Goal: Information Seeking & Learning: Find specific page/section

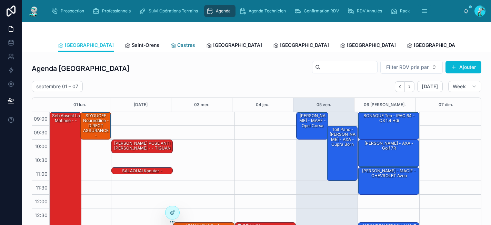
click at [170, 49] on link "Castres" at bounding box center [182, 46] width 25 height 14
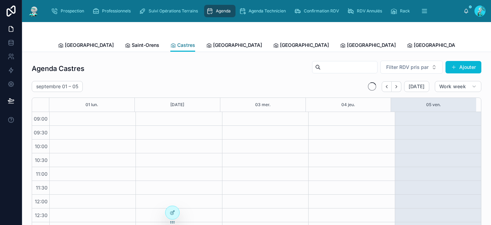
scroll to position [113, 0]
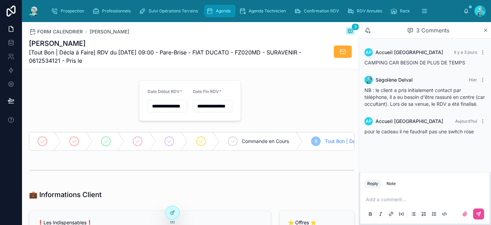
click at [224, 9] on span "Agenda" at bounding box center [223, 11] width 15 height 6
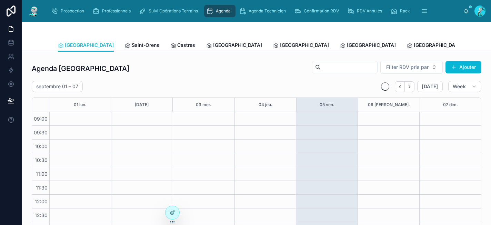
scroll to position [113, 0]
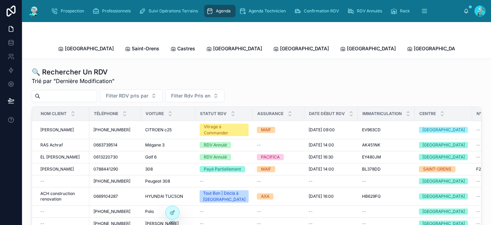
click at [88, 91] on input "text" at bounding box center [68, 96] width 57 height 10
paste input "*******"
type input "*******"
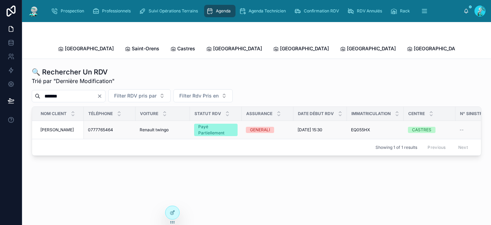
click at [160, 127] on span "Renault twingo" at bounding box center [154, 130] width 29 height 6
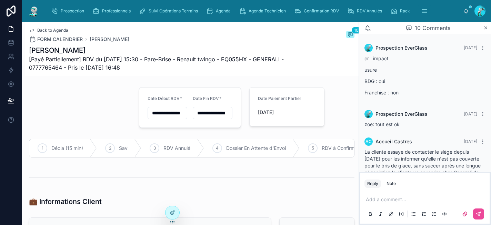
scroll to position [275, 0]
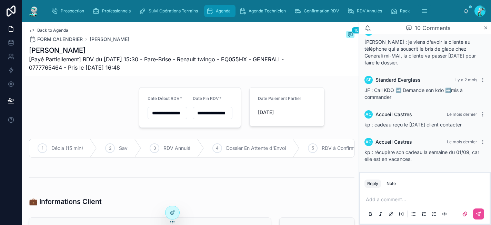
click at [222, 12] on span "Agenda" at bounding box center [223, 11] width 15 height 6
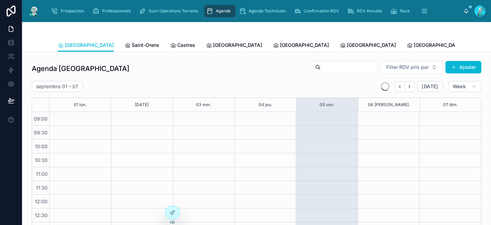
scroll to position [113, 0]
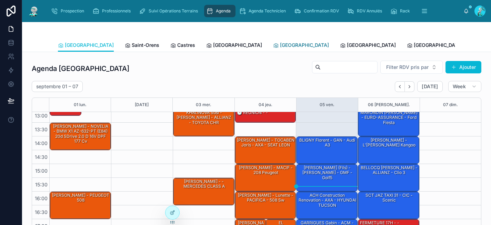
click at [280, 45] on span "[GEOGRAPHIC_DATA]" at bounding box center [304, 45] width 49 height 7
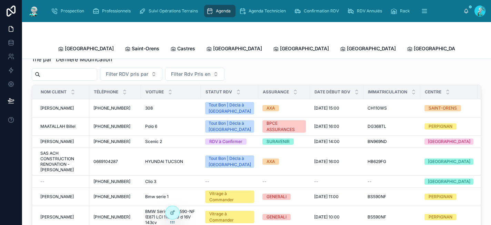
click at [54, 70] on input "text" at bounding box center [68, 75] width 57 height 10
paste input "*******"
type input "*******"
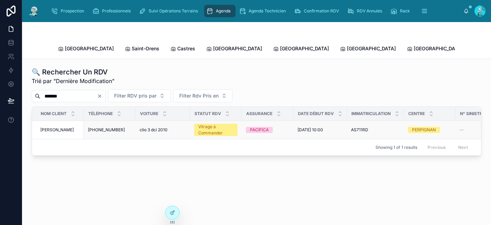
click at [161, 127] on span "clio 3 dci 2010" at bounding box center [154, 130] width 28 height 6
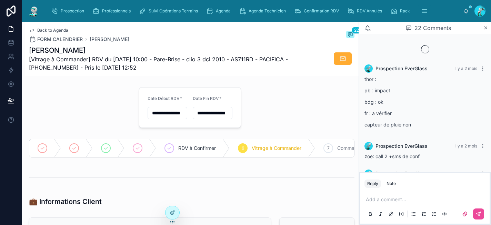
scroll to position [805, 0]
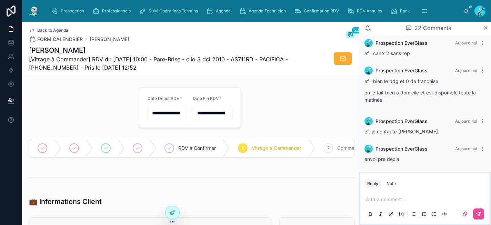
click at [375, 200] on p at bounding box center [426, 199] width 121 height 7
drag, startPoint x: 405, startPoint y: 199, endPoint x: 359, endPoint y: 196, distance: 45.6
click at [359, 196] on div "**********" at bounding box center [425, 198] width 132 height 53
click at [482, 149] on icon at bounding box center [482, 149] width 0 height 0
click at [474, 137] on span "Delete comment" at bounding box center [469, 137] width 32 height 6
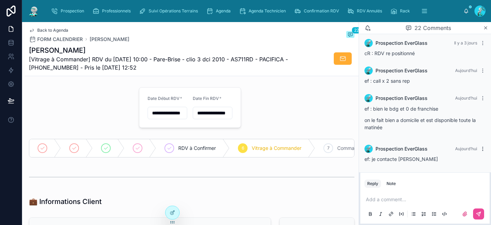
click at [480, 149] on icon at bounding box center [483, 149] width 6 height 6
click at [473, 138] on span "Delete comment" at bounding box center [469, 137] width 32 height 6
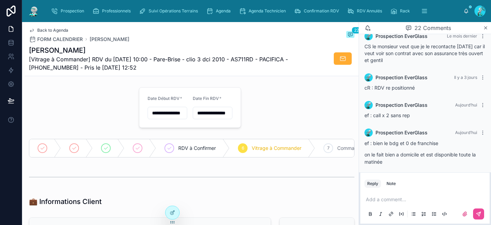
scroll to position [784, 0]
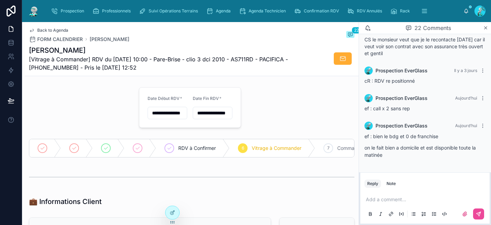
click at [384, 197] on p at bounding box center [426, 199] width 121 height 7
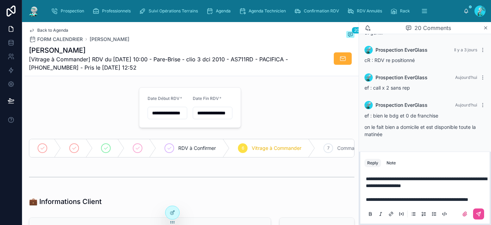
scroll to position [812, 0]
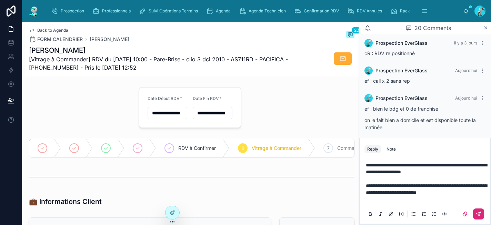
click at [478, 211] on button at bounding box center [478, 214] width 11 height 11
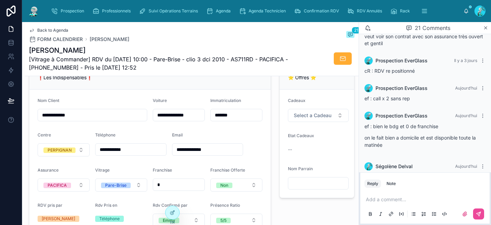
scroll to position [842, 0]
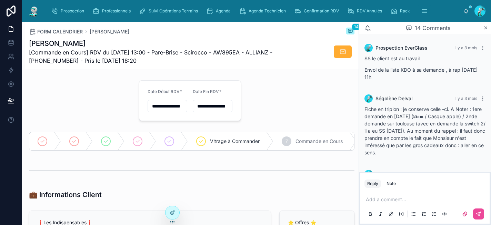
scroll to position [379, 0]
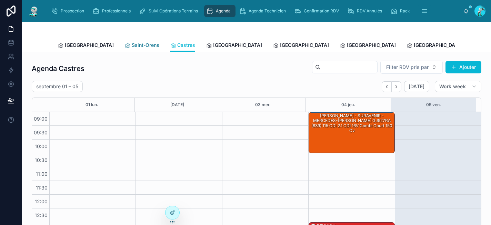
scroll to position [113, 0]
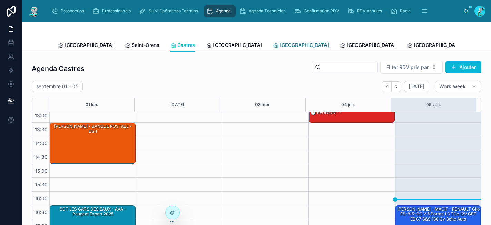
click at [280, 46] on span "[GEOGRAPHIC_DATA]" at bounding box center [304, 45] width 49 height 7
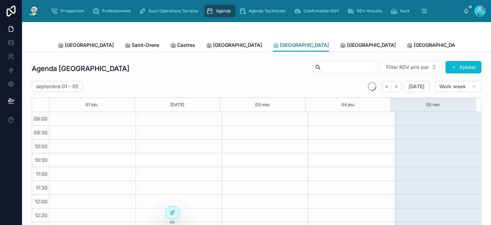
scroll to position [113, 0]
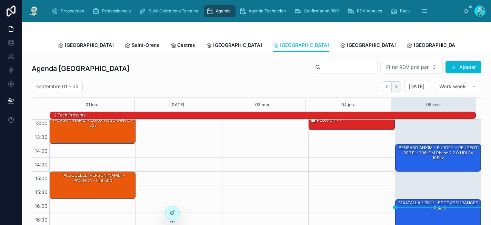
click at [395, 87] on button "Next" at bounding box center [397, 86] width 10 height 11
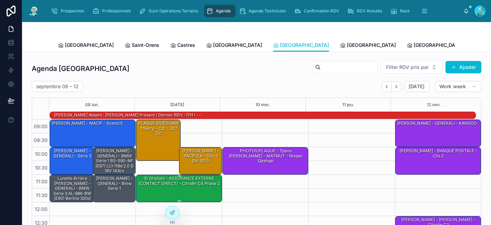
click at [174, 187] on div "El Ghailani - ASSURANCE EXTERNE (CONTACT DIRECT) - Citroën C4 Phase 2" at bounding box center [179, 181] width 84 height 11
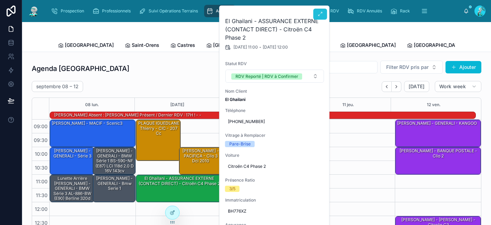
click at [323, 14] on icon at bounding box center [321, 14] width 6 height 6
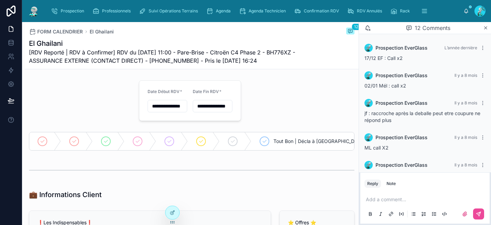
scroll to position [370, 0]
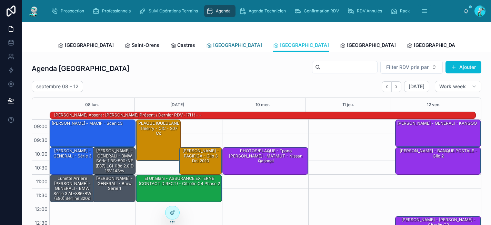
click at [213, 47] on span "[GEOGRAPHIC_DATA]" at bounding box center [237, 45] width 49 height 7
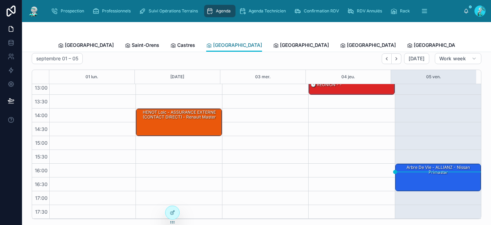
scroll to position [34, 0]
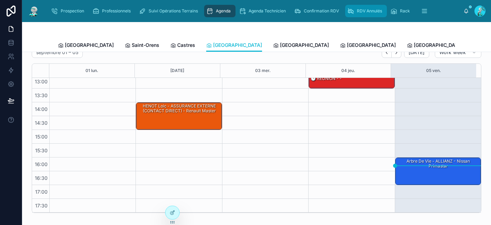
click at [360, 13] on span "RDV Annulés" at bounding box center [369, 11] width 25 height 6
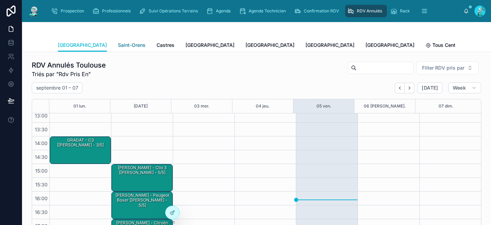
click at [118, 43] on span "Saint-Orens" at bounding box center [132, 45] width 28 height 7
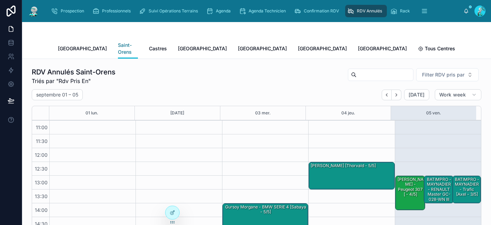
scroll to position [59, 0]
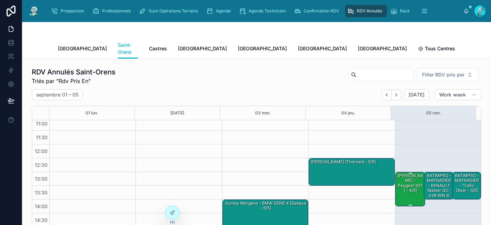
click at [397, 181] on div "Boumédiene Abdel Aziz - Peugeot 307 [ - 4/5]" at bounding box center [411, 183] width 28 height 21
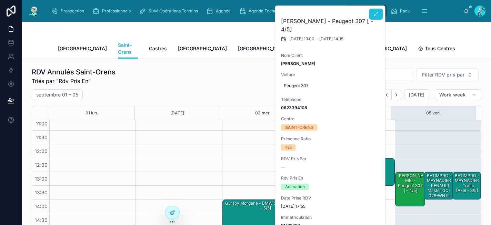
click at [378, 18] on button at bounding box center [376, 14] width 14 height 11
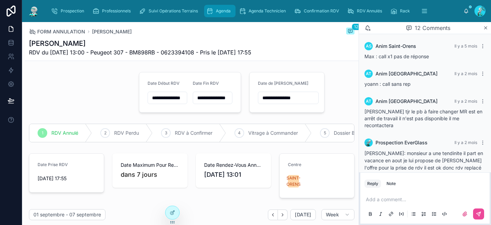
click at [223, 12] on span "Agenda" at bounding box center [223, 11] width 15 height 6
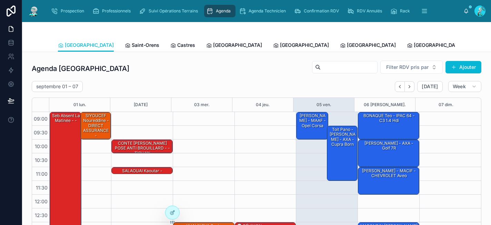
scroll to position [113, 0]
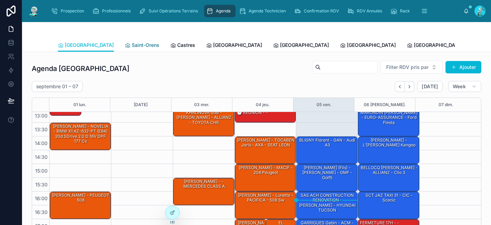
click at [132, 45] on span "Saint-Orens" at bounding box center [146, 45] width 28 height 7
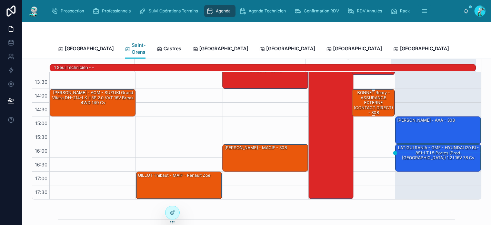
scroll to position [57, 0]
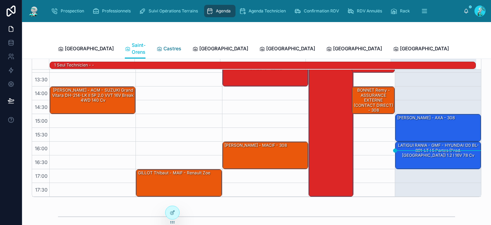
click at [163, 46] on span "Castres" at bounding box center [172, 48] width 18 height 7
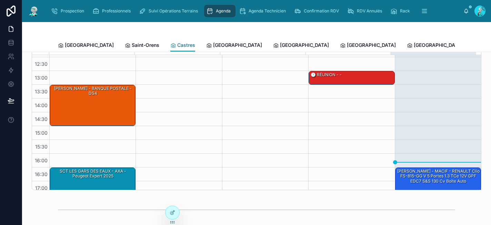
scroll to position [113, 0]
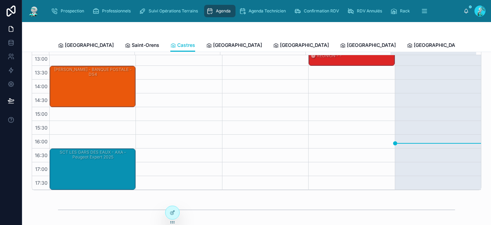
click at [398, 164] on div "BAUTISTA DAMIEN - MACIF - RENAULT Clio FS-815-GG V 5 Portes 1.3 TCe 12V GPF EDC…" at bounding box center [439, 157] width 84 height 16
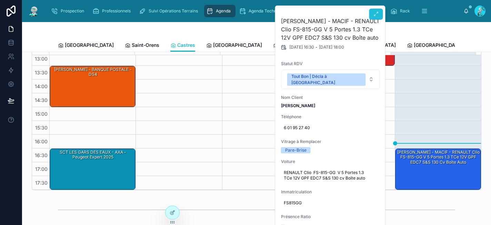
click at [379, 17] on button at bounding box center [376, 14] width 14 height 11
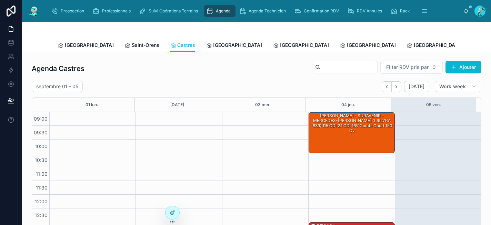
scroll to position [113, 0]
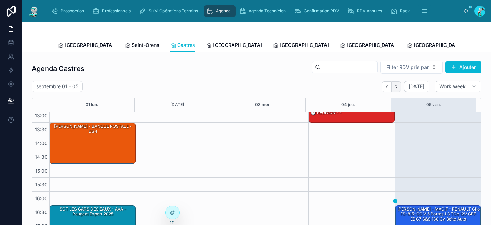
click at [395, 88] on button "Next" at bounding box center [397, 86] width 10 height 11
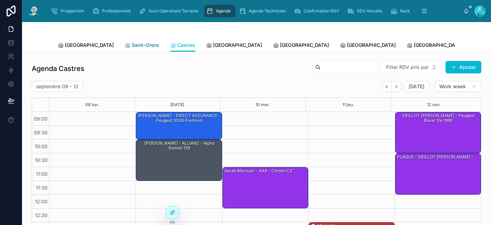
click at [132, 43] on span "Saint-Orens" at bounding box center [146, 45] width 28 height 7
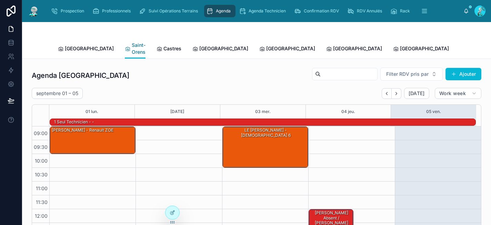
scroll to position [121, 0]
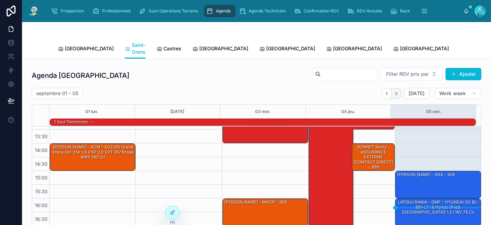
click at [395, 88] on button "Next" at bounding box center [397, 93] width 10 height 11
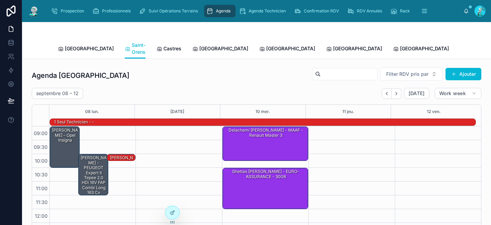
scroll to position [121, 0]
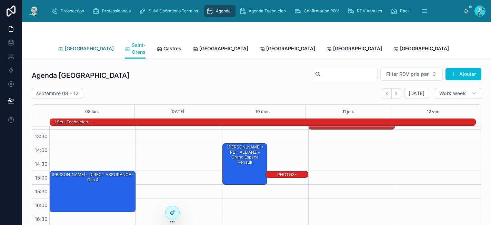
click at [76, 46] on span "Toulouse" at bounding box center [89, 48] width 49 height 7
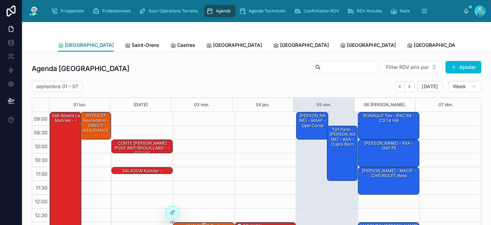
scroll to position [113, 0]
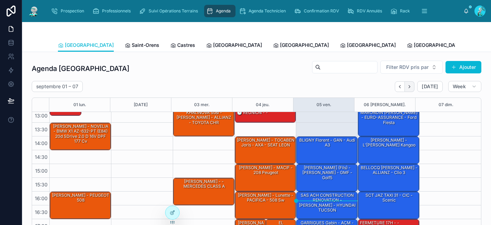
click at [407, 87] on icon "Next" at bounding box center [409, 86] width 5 height 5
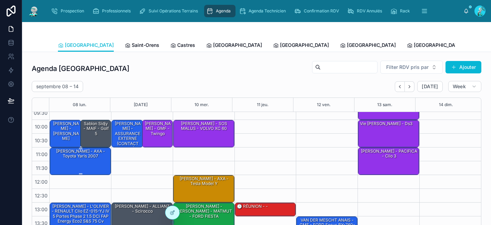
scroll to position [19, 0]
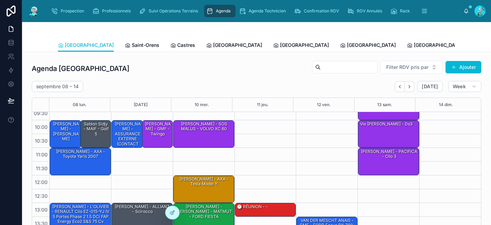
click at [159, 134] on div "OULD YAOU Hamid - GMF - twingo" at bounding box center [157, 129] width 29 height 16
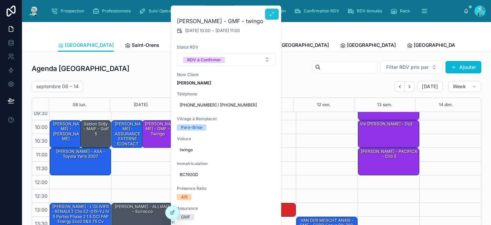
click at [273, 13] on icon at bounding box center [272, 14] width 6 height 6
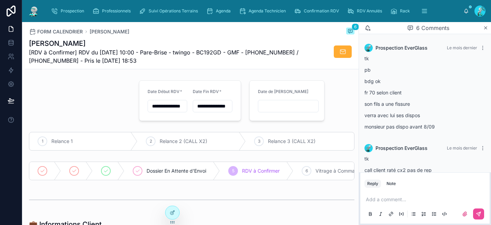
scroll to position [163, 0]
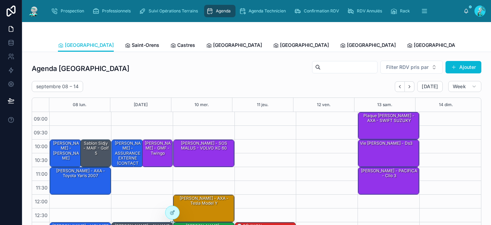
scroll to position [113, 0]
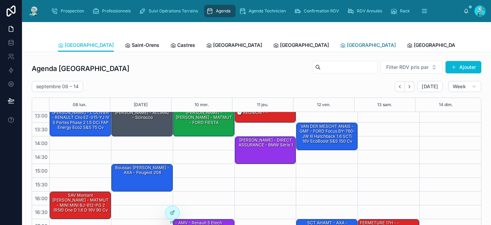
click at [347, 45] on span "Rennes" at bounding box center [371, 45] width 49 height 7
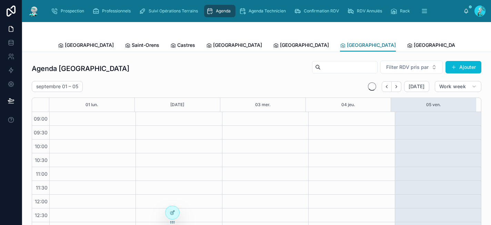
scroll to position [113, 0]
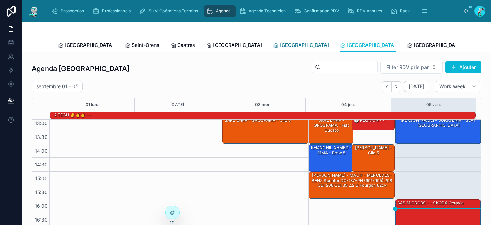
click at [280, 44] on span "[GEOGRAPHIC_DATA]" at bounding box center [304, 45] width 49 height 7
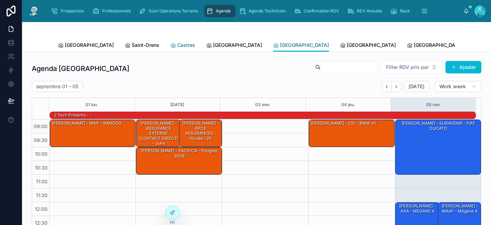
scroll to position [121, 0]
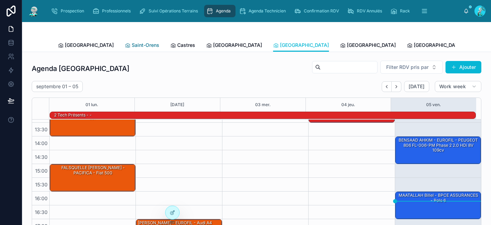
click at [132, 43] on span "Saint-Orens" at bounding box center [146, 45] width 28 height 7
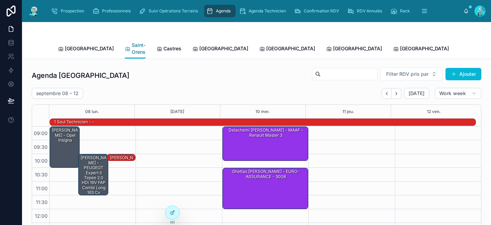
scroll to position [121, 0]
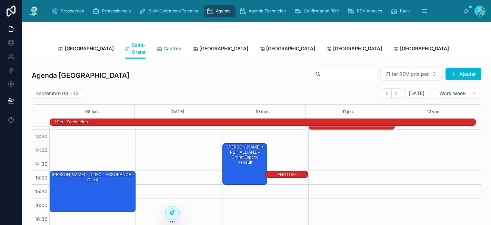
click at [163, 46] on span "Castres" at bounding box center [172, 48] width 18 height 7
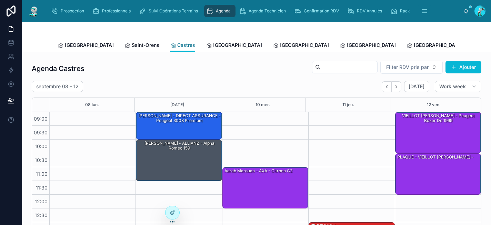
scroll to position [113, 0]
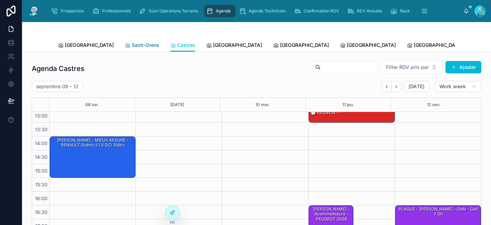
click at [132, 45] on span "Saint-Orens" at bounding box center [146, 45] width 28 height 7
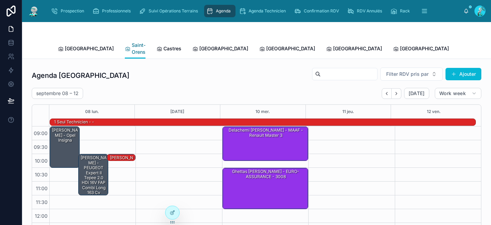
scroll to position [121, 0]
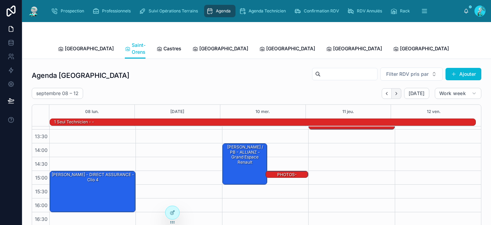
click at [395, 88] on button "Next" at bounding box center [397, 93] width 10 height 11
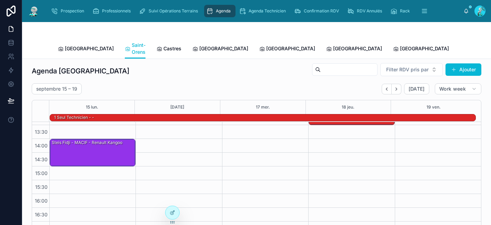
scroll to position [10, 0]
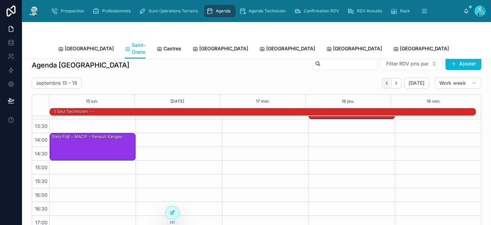
click at [384, 81] on icon "Back" at bounding box center [386, 83] width 5 height 5
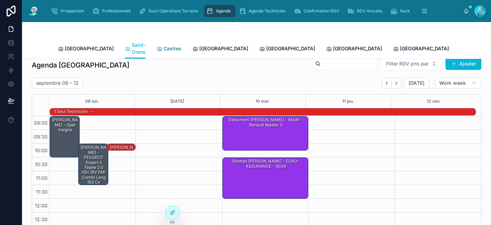
click at [157, 45] on div "Castres" at bounding box center [169, 48] width 25 height 7
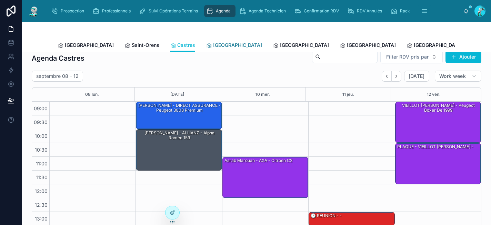
click at [213, 42] on span "Carcassonne" at bounding box center [237, 45] width 49 height 7
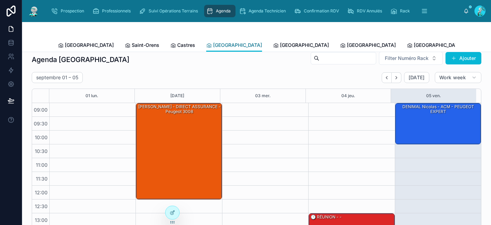
scroll to position [9, 0]
click at [395, 79] on button "Next" at bounding box center [397, 77] width 10 height 11
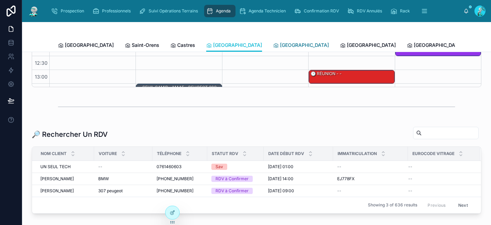
click at [280, 46] on span "[GEOGRAPHIC_DATA]" at bounding box center [304, 45] width 49 height 7
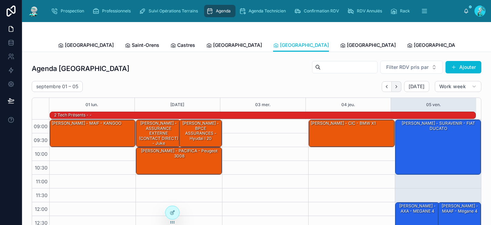
click at [394, 88] on icon "Next" at bounding box center [396, 86] width 5 height 5
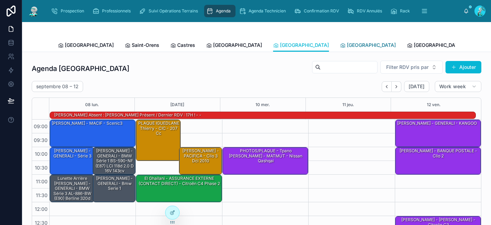
click at [347, 47] on span "Rennes" at bounding box center [371, 45] width 49 height 7
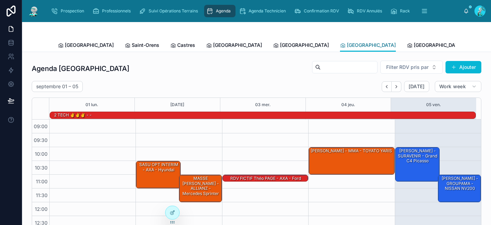
scroll to position [121, 0]
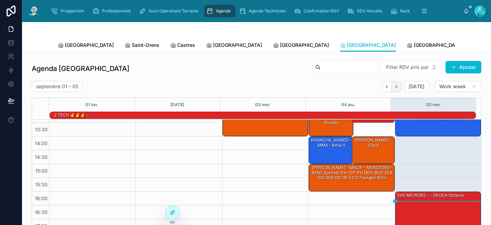
click at [395, 86] on button "Next" at bounding box center [397, 86] width 10 height 11
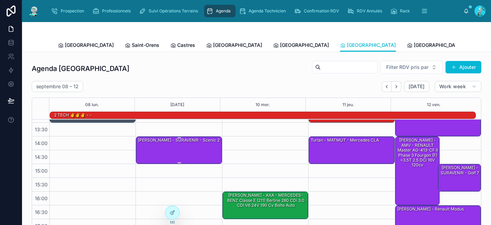
click at [155, 151] on div "Nicolas LEGUELLEC - SURAVENIR - Scenic 2" at bounding box center [179, 150] width 84 height 26
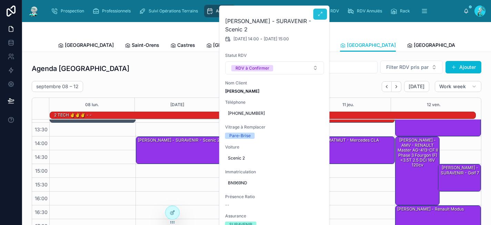
click at [321, 12] on icon at bounding box center [321, 14] width 6 height 6
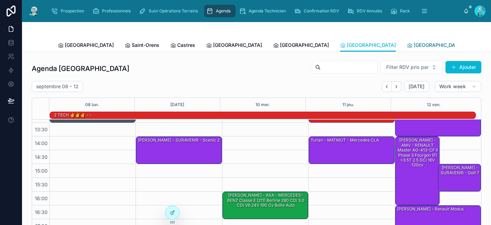
click at [414, 46] on span "Poitiers" at bounding box center [438, 45] width 49 height 7
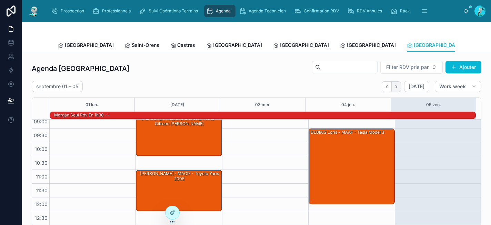
click at [394, 87] on icon "Next" at bounding box center [396, 86] width 5 height 5
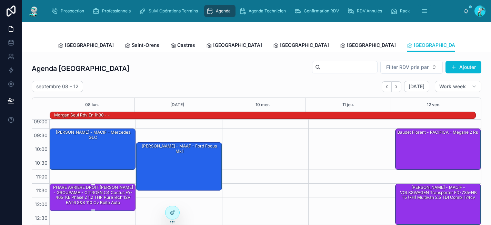
click at [74, 195] on div "PHARE ARRIERE DROIT OUDIN MONIQUE - GROUPAMA - CITROËN C4 Cactus EY-465-KE Phas…" at bounding box center [93, 194] width 84 height 21
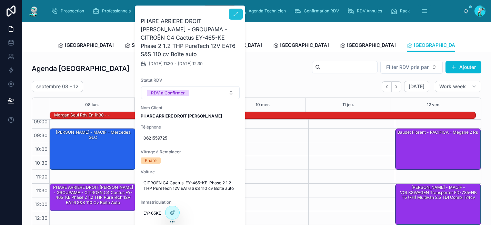
click at [233, 18] on button at bounding box center [236, 14] width 14 height 11
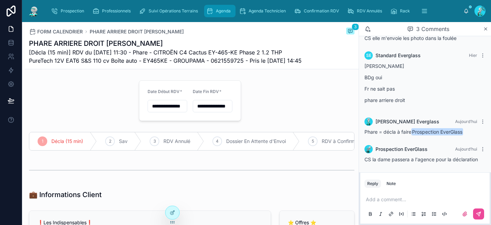
click at [223, 13] on span "Agenda" at bounding box center [223, 11] width 15 height 6
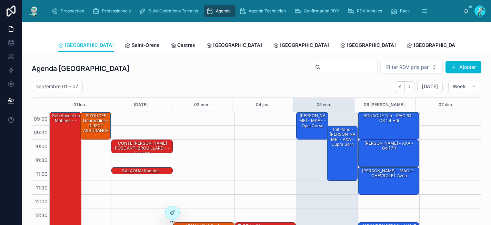
scroll to position [113, 0]
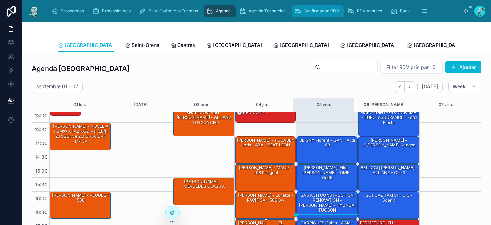
click at [329, 11] on span "Confirmation RDV" at bounding box center [321, 11] width 35 height 6
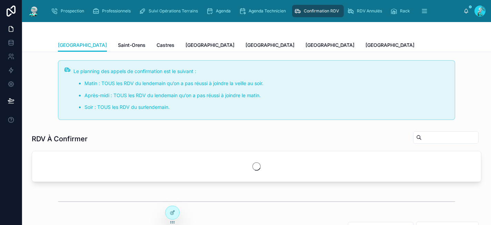
scroll to position [113, 0]
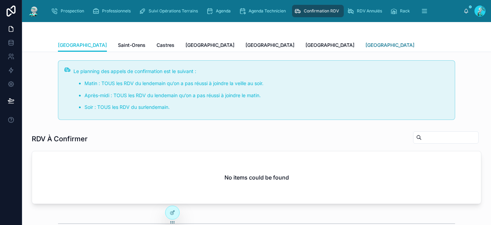
click at [365, 44] on span "Poitiers" at bounding box center [389, 45] width 49 height 7
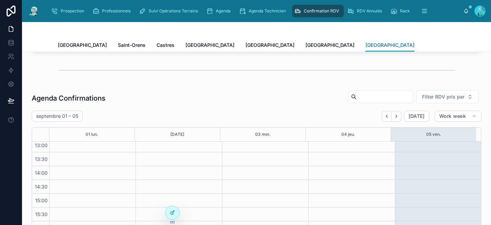
scroll to position [147, 0]
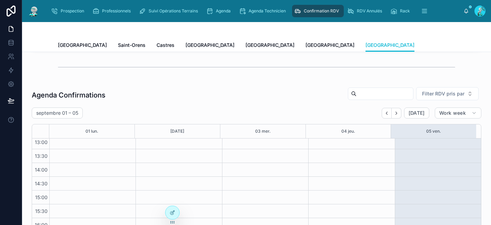
click at [220, 136] on div "03 mer." at bounding box center [263, 131] width 86 height 14
click at [229, 119] on div "septembre 01 – 05 Today Work week" at bounding box center [257, 113] width 450 height 11
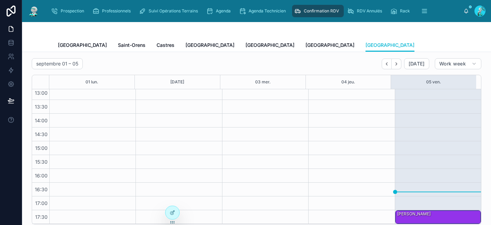
scroll to position [197, 0]
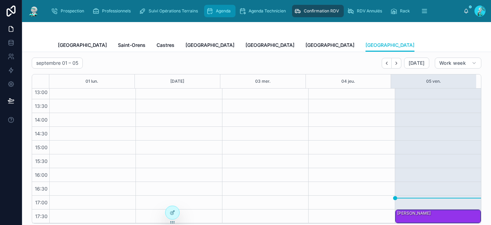
click at [220, 6] on div "Agenda" at bounding box center [219, 11] width 27 height 11
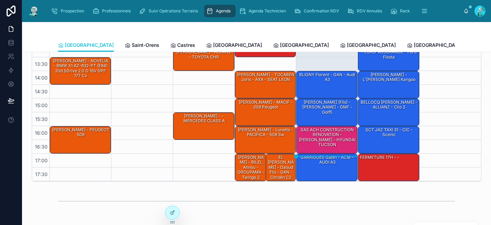
scroll to position [19, 0]
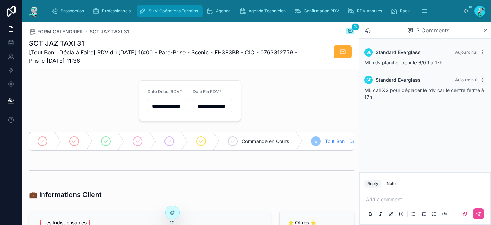
type input "**********"
click at [223, 14] on div "Agenda" at bounding box center [219, 11] width 27 height 11
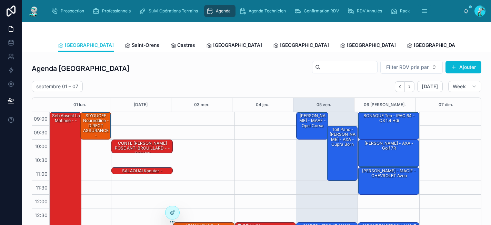
scroll to position [113, 0]
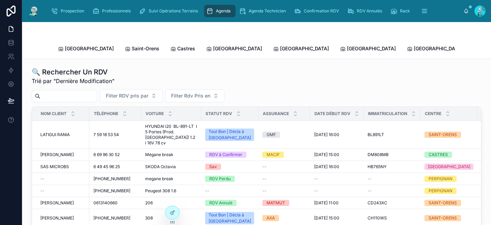
click at [80, 91] on input "text" at bounding box center [68, 96] width 57 height 10
paste input "*******"
type input "*******"
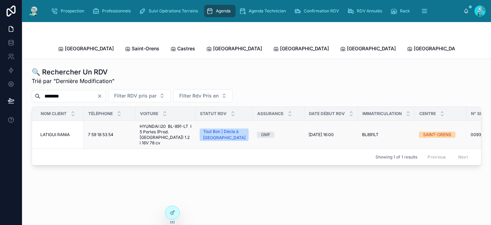
click at [181, 124] on span "HYUNDAI i20 BL-891-LT I 5 Portes (Prod. Turquie) 1.2 i 16V 78 cv" at bounding box center [166, 135] width 52 height 22
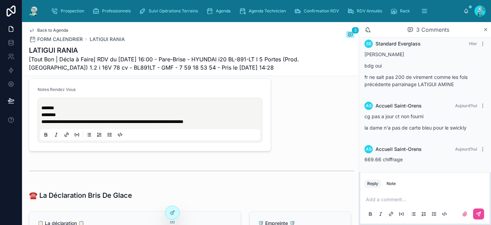
scroll to position [327, 0]
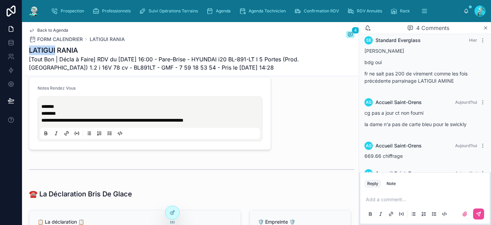
drag, startPoint x: 57, startPoint y: 51, endPoint x: 30, endPoint y: 46, distance: 27.0
click at [30, 46] on h1 "LATIGUI RANIA" at bounding box center [166, 51] width 274 height 10
copy h1 "LATIGUI"
click at [220, 15] on div "Agenda" at bounding box center [219, 11] width 27 height 11
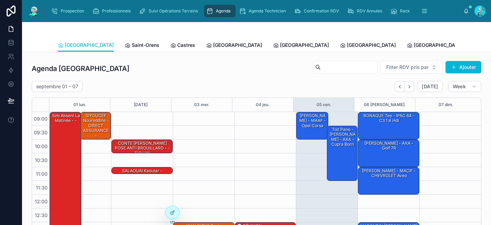
scroll to position [113, 0]
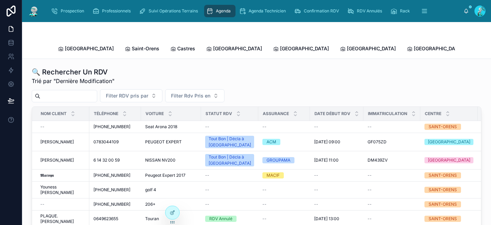
click at [62, 91] on input "text" at bounding box center [68, 96] width 57 height 10
paste input "*******"
type input "*******"
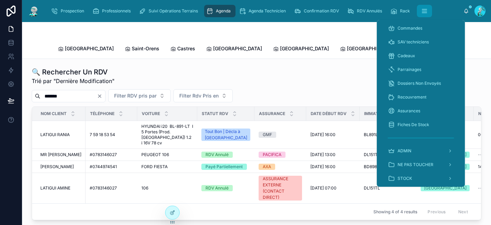
click at [422, 10] on icon "scrollable content" at bounding box center [424, 11] width 7 height 7
click at [405, 57] on span "Cadeaux" at bounding box center [407, 56] width 18 height 6
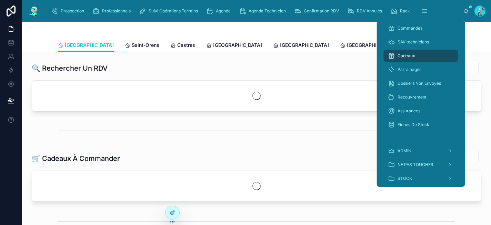
click at [314, 62] on div "🔍 Rechercher Un RDV" at bounding box center [257, 68] width 450 height 16
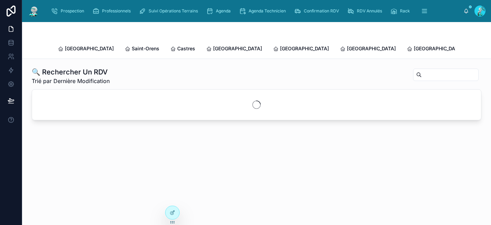
click at [435, 70] on input "text" at bounding box center [450, 75] width 57 height 10
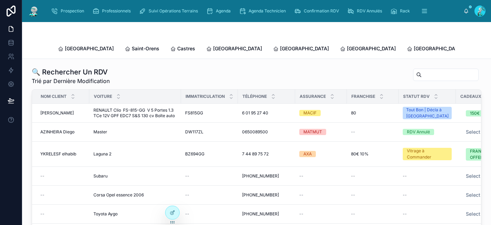
paste input "*******"
type input "*******"
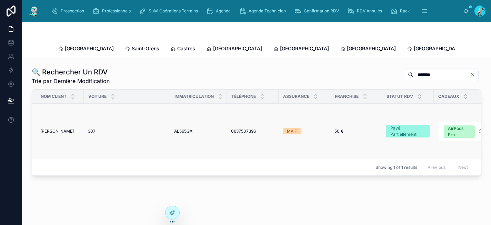
click at [244, 129] on span "0637507396" at bounding box center [243, 132] width 25 height 6
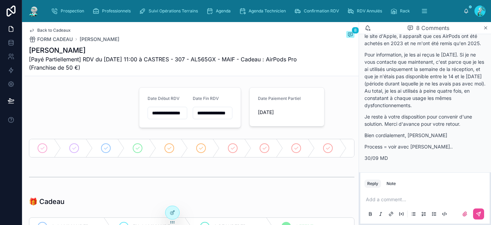
scroll to position [472, 0]
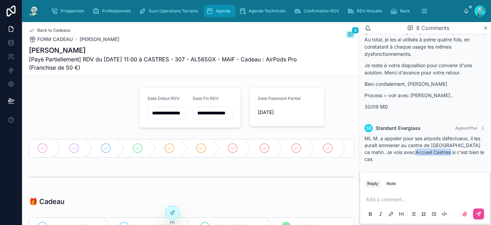
click at [225, 10] on span "Agenda" at bounding box center [223, 11] width 15 height 6
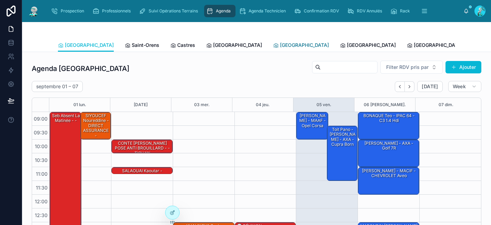
scroll to position [113, 0]
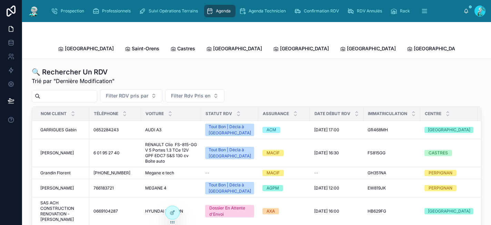
click at [85, 91] on input "text" at bounding box center [68, 96] width 57 height 10
paste input "*******"
type input "*******"
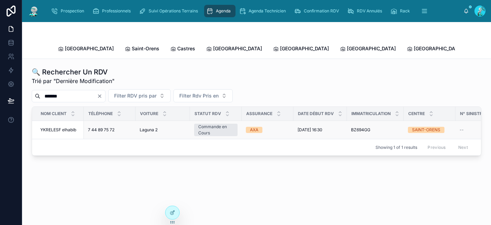
click at [168, 127] on div "Laguna 2 Laguna 2" at bounding box center [163, 130] width 46 height 6
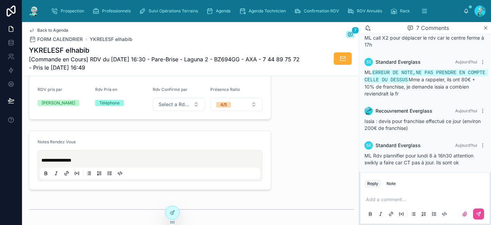
scroll to position [54, 0]
drag, startPoint x: 428, startPoint y: 87, endPoint x: 373, endPoint y: 88, distance: 54.8
click at [373, 88] on span "ML ERREUR DE NOTE,NE PAS PRENDRE EN COMPTE CELLE DU DESSUS Mme a rappeler, ils …" at bounding box center [426, 83] width 124 height 27
copy span "80€ + 10% de franchise"
click at [96, 164] on p "**********" at bounding box center [151, 160] width 220 height 7
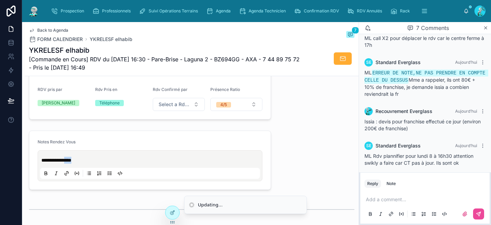
drag, startPoint x: 96, startPoint y: 165, endPoint x: 73, endPoint y: 166, distance: 23.4
click at [73, 164] on p "**********" at bounding box center [151, 160] width 220 height 7
paste div
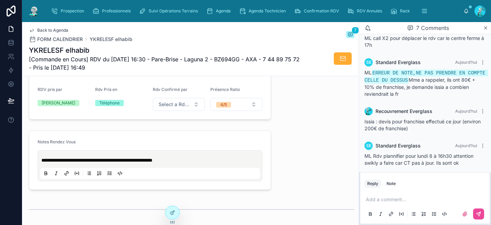
click at [64, 163] on span "**********" at bounding box center [96, 160] width 111 height 5
click at [222, 164] on p "**********" at bounding box center [151, 160] width 220 height 7
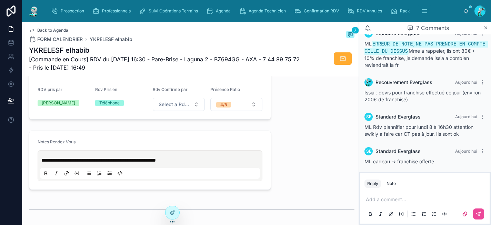
scroll to position [113, 0]
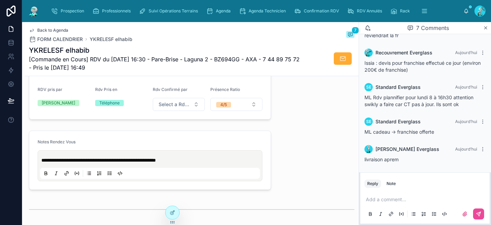
click at [301, 122] on div "⭐ Offres ⭐ Cadeaux FRANCHISE OFFERTE Etat Cadeaux -- Nom Parrain" at bounding box center [316, 24] width 83 height 197
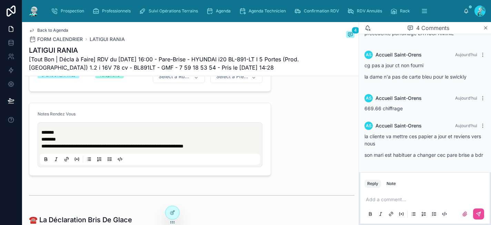
scroll to position [301, 0]
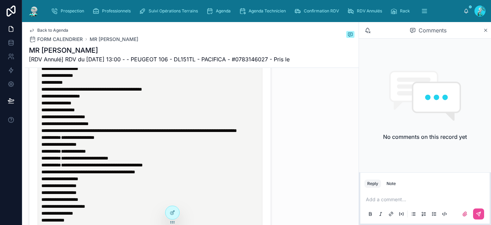
scroll to position [395, 0]
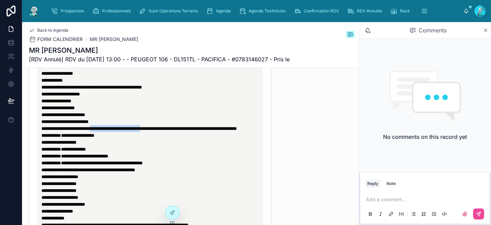
drag, startPoint x: 195, startPoint y: 143, endPoint x: 117, endPoint y: 143, distance: 78.3
click at [112, 131] on span "**********" at bounding box center [138, 128] width 195 height 5
copy span "**********"
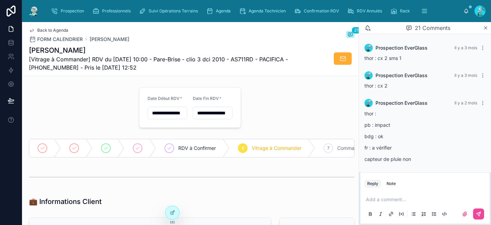
scroll to position [842, 0]
